Goal: Check status: Check status

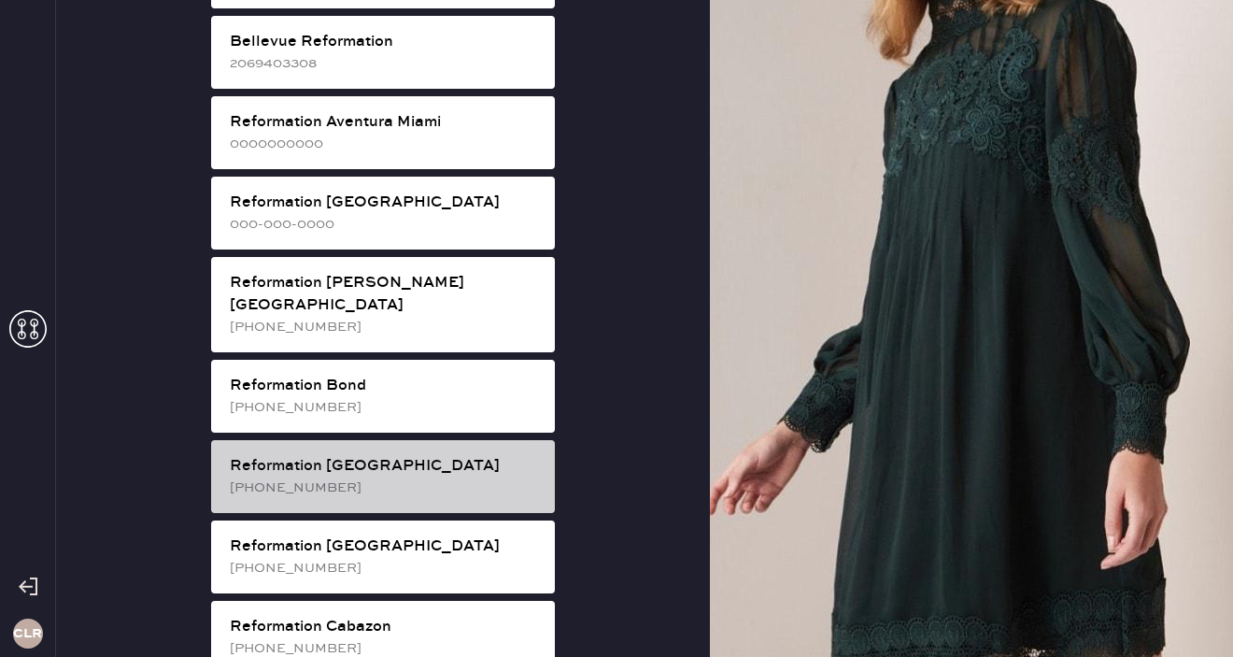
scroll to position [93, 0]
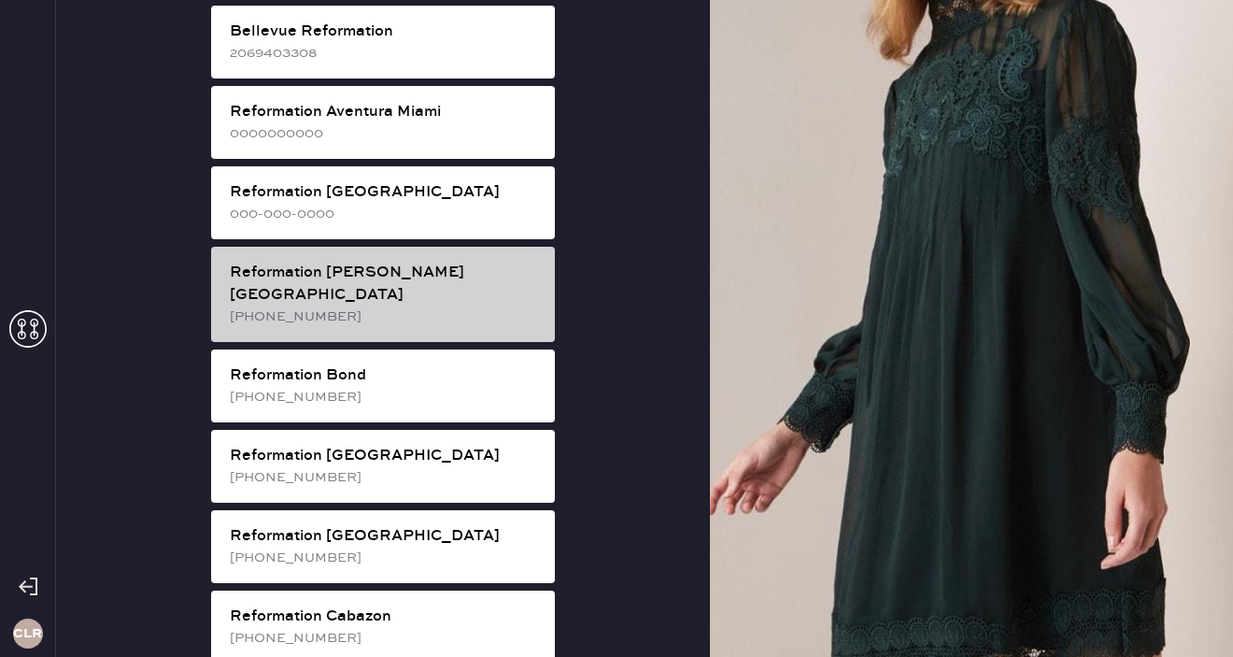
click at [363, 279] on div "Reformation [PERSON_NAME][GEOGRAPHIC_DATA]" at bounding box center [385, 284] width 310 height 45
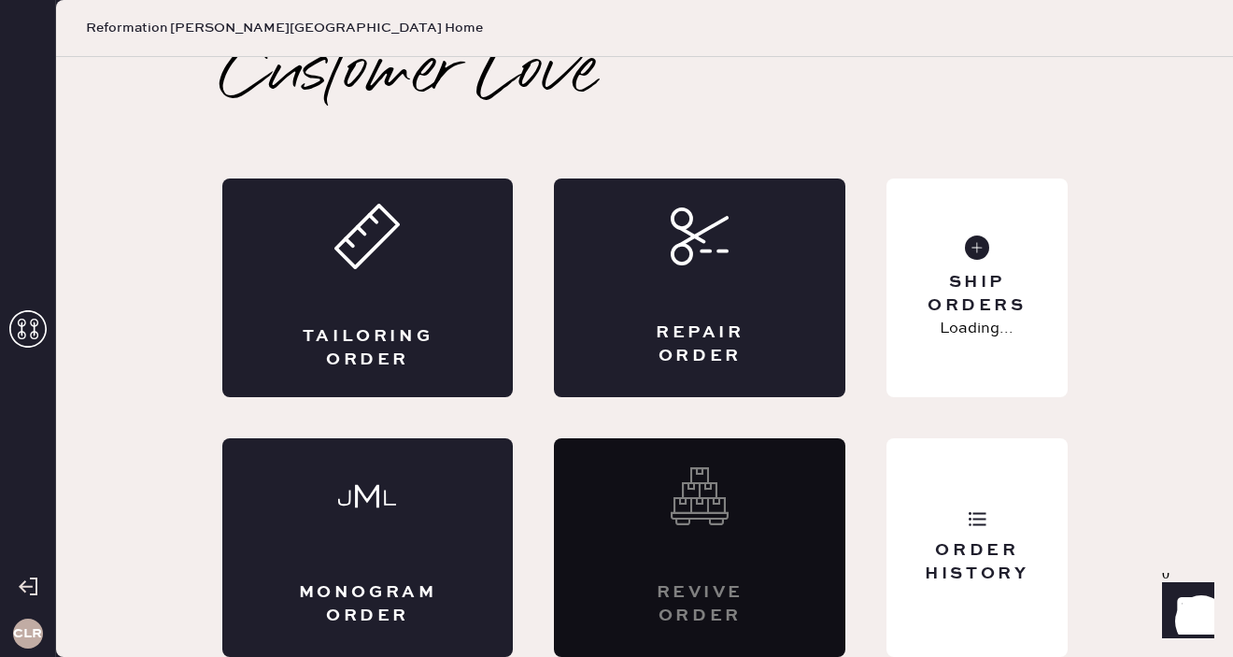
scroll to position [21, 0]
click at [998, 543] on div "Order History" at bounding box center [977, 562] width 150 height 47
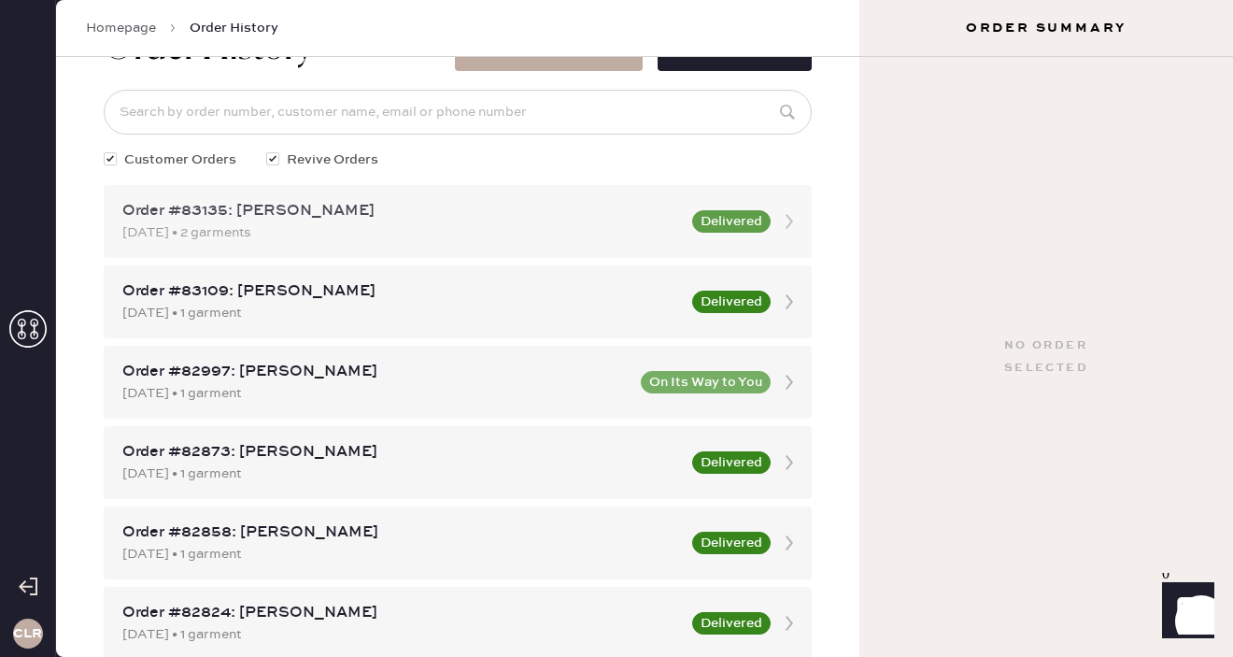
scroll to position [62, 0]
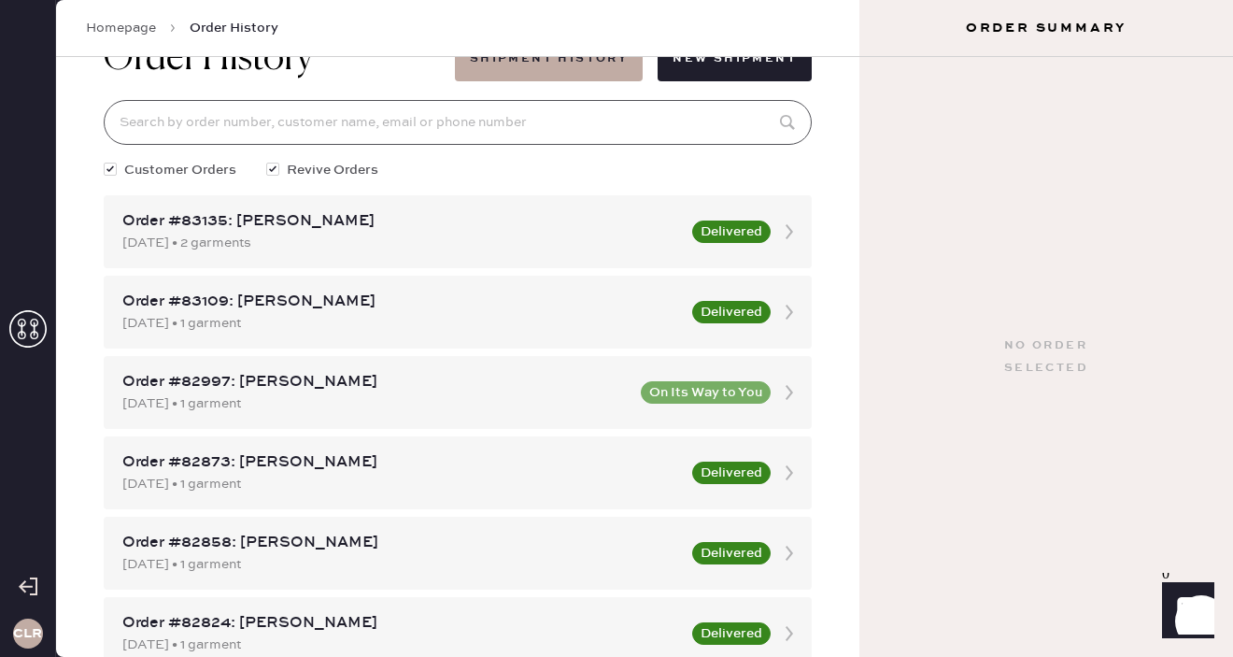
click at [439, 123] on input at bounding box center [458, 122] width 708 height 45
paste input "Muskaan"
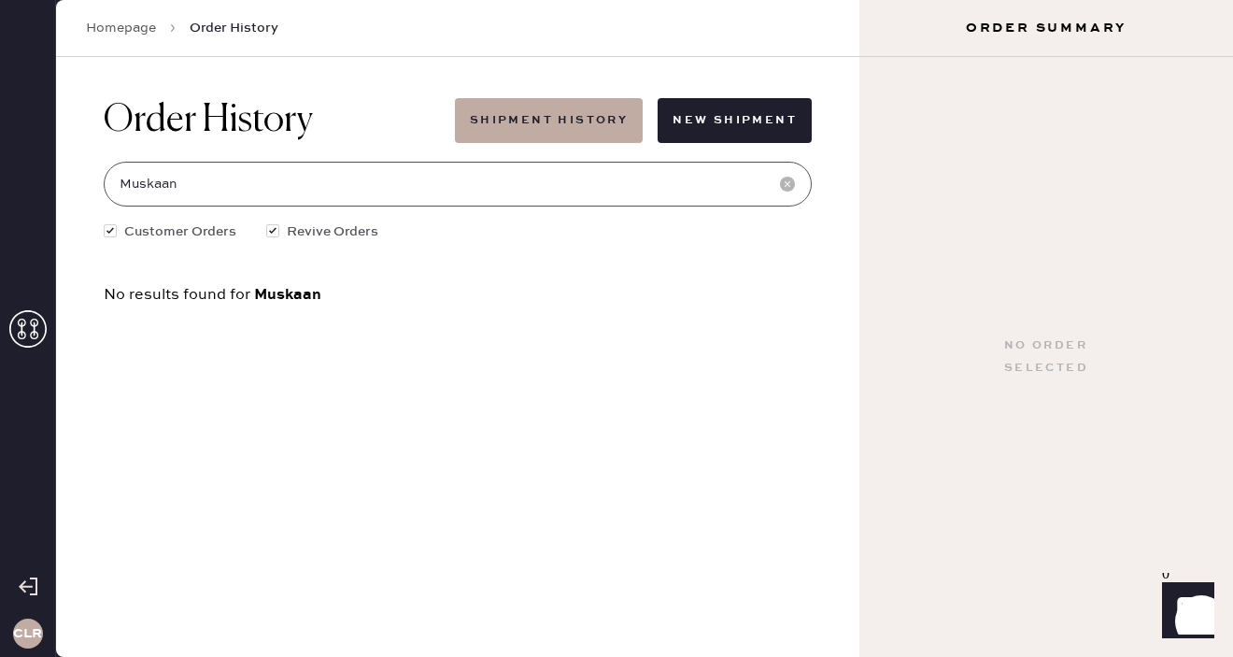
click at [324, 192] on input "Muskaan" at bounding box center [458, 184] width 708 height 45
paste input "[EMAIL_ADDRESS][DOMAIN_NAME]"
type input "[EMAIL_ADDRESS][DOMAIN_NAME]"
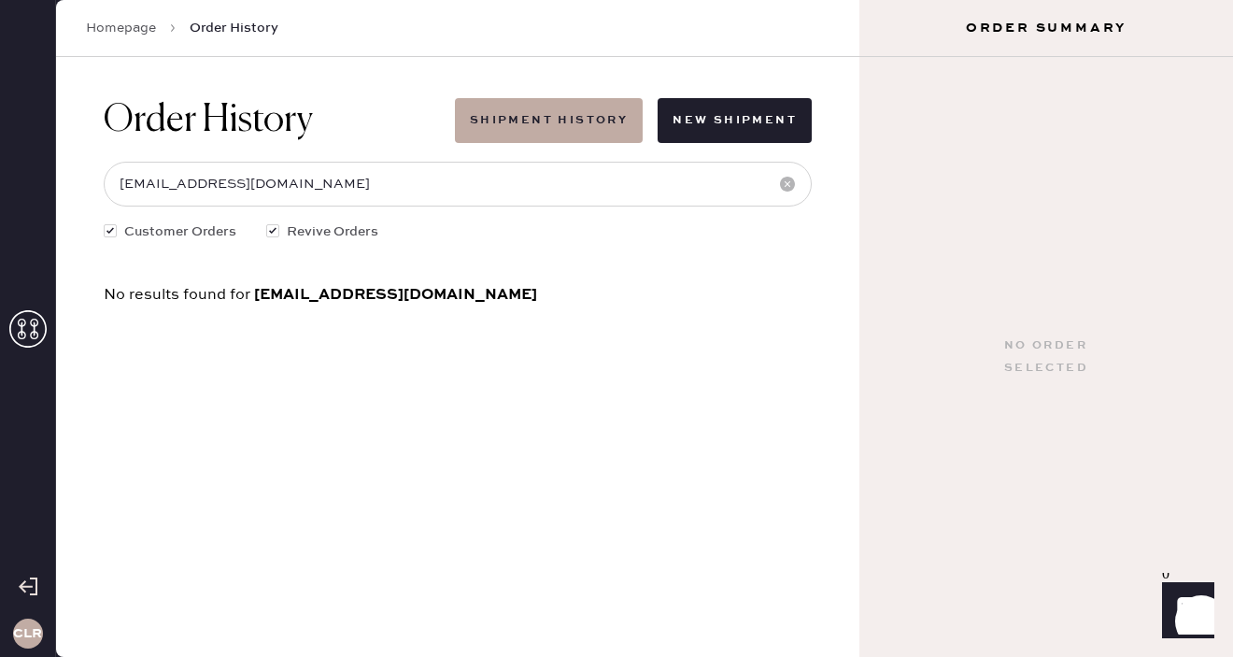
click at [38, 320] on icon at bounding box center [27, 328] width 37 height 37
